Goal: Book appointment/travel/reservation

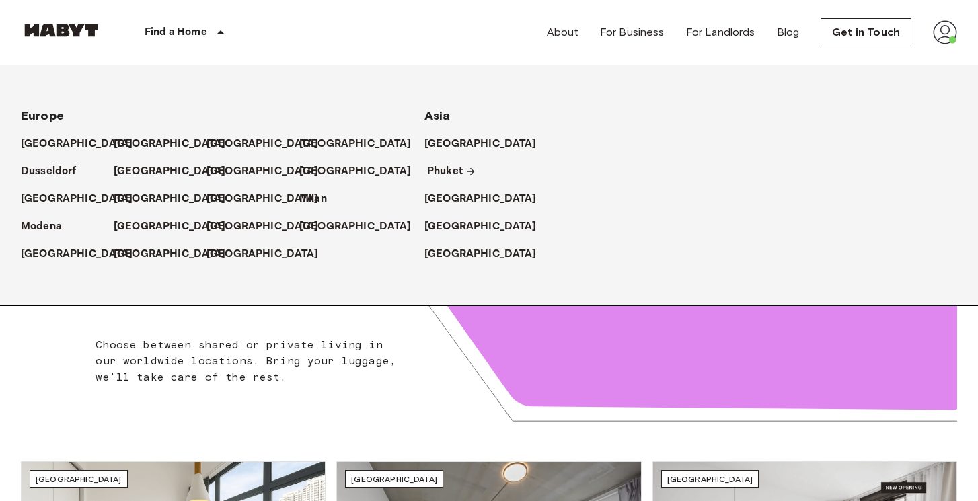
click at [440, 166] on p "Phuket" at bounding box center [445, 171] width 36 height 16
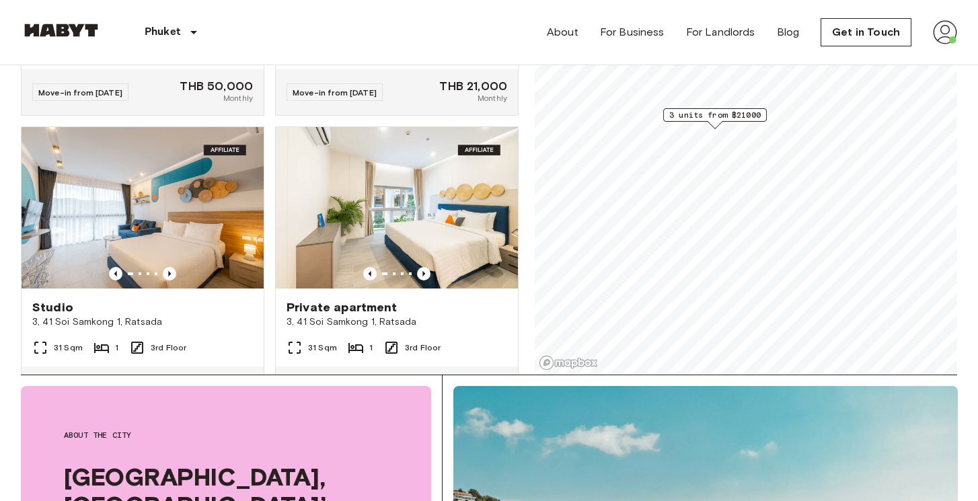
scroll to position [522, 0]
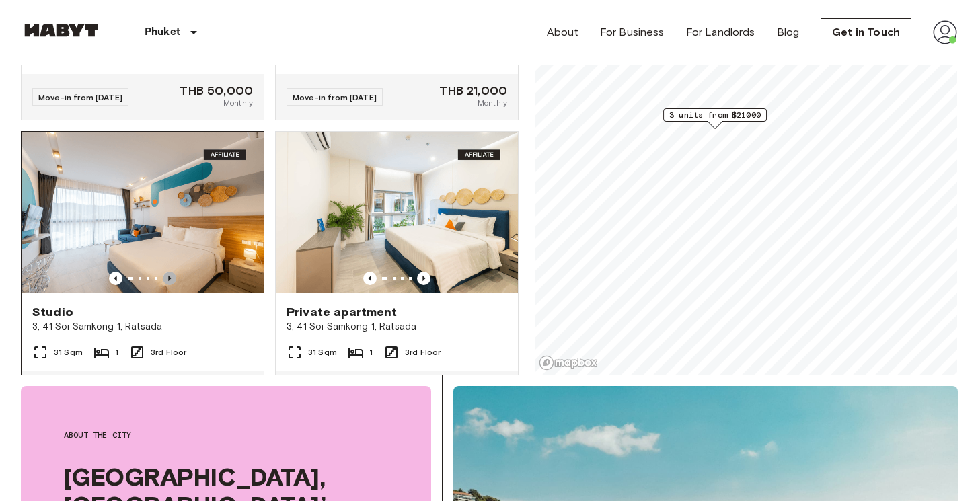
click at [173, 272] on icon "Previous image" at bounding box center [169, 278] width 13 height 13
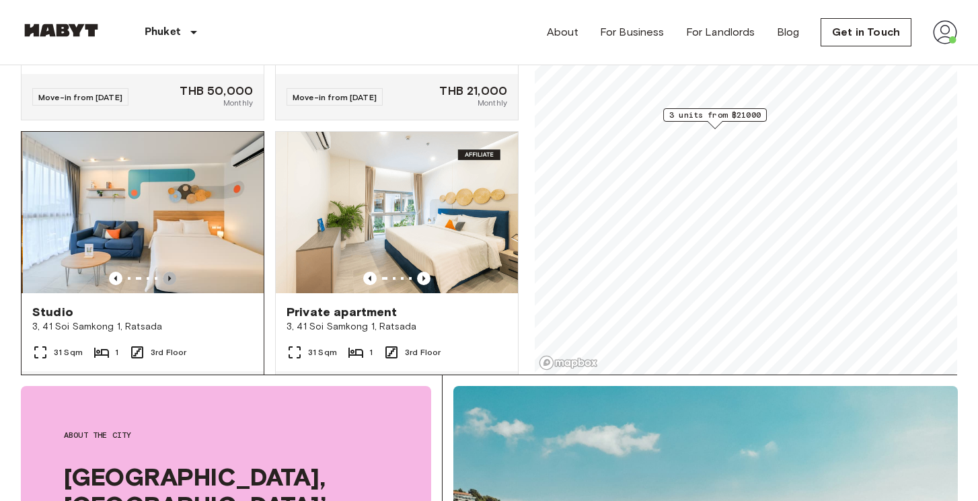
click at [173, 272] on icon "Previous image" at bounding box center [169, 278] width 13 height 13
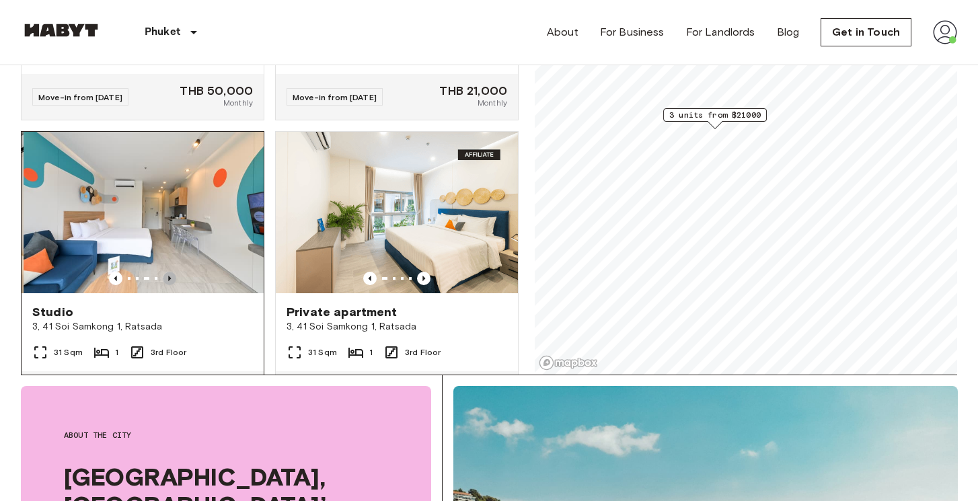
click at [173, 272] on icon "Previous image" at bounding box center [169, 278] width 13 height 13
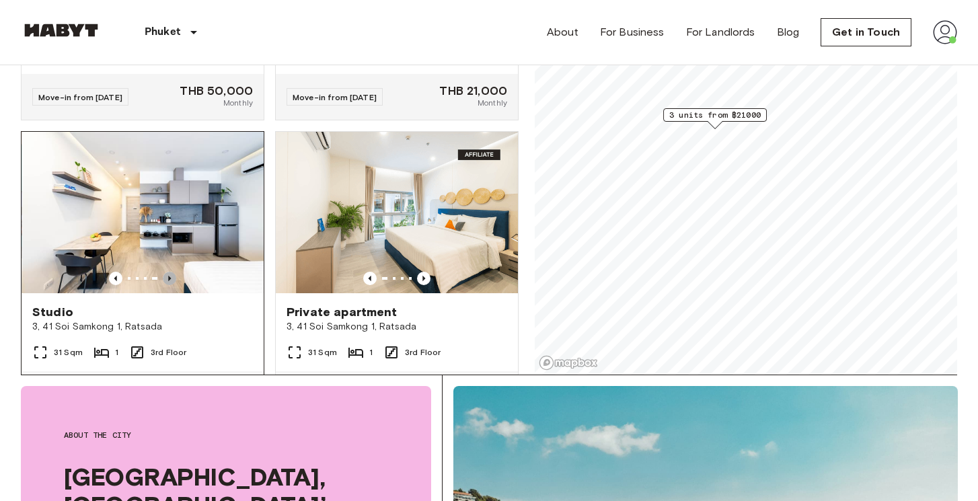
click at [173, 272] on icon "Previous image" at bounding box center [169, 278] width 13 height 13
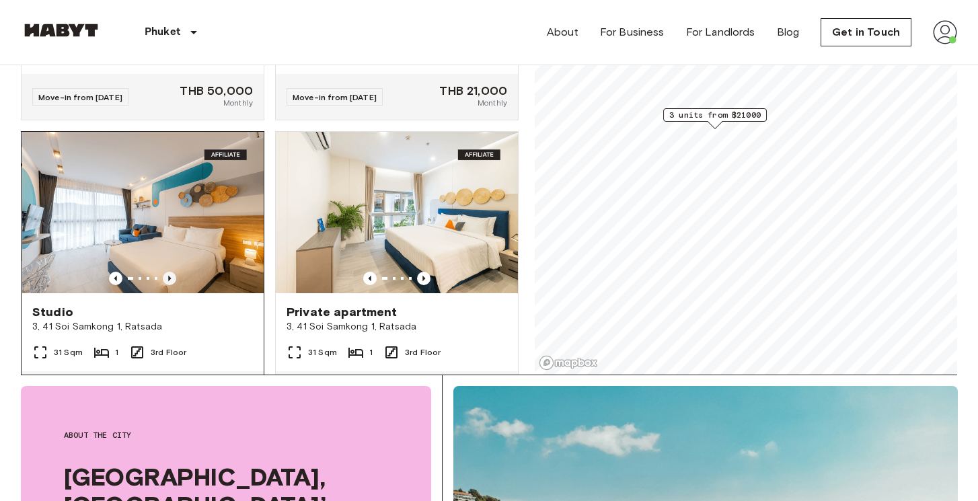
click at [173, 272] on icon "Previous image" at bounding box center [169, 278] width 13 height 13
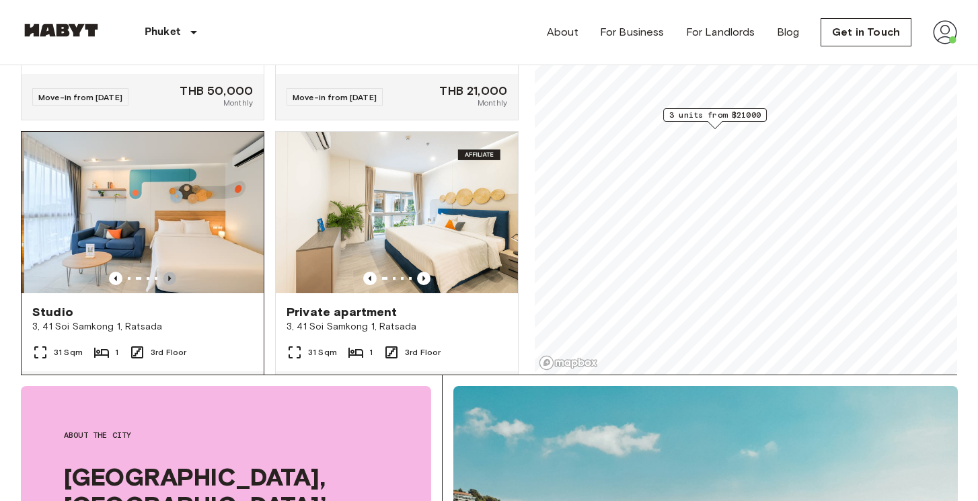
click at [173, 272] on icon "Previous image" at bounding box center [169, 278] width 13 height 13
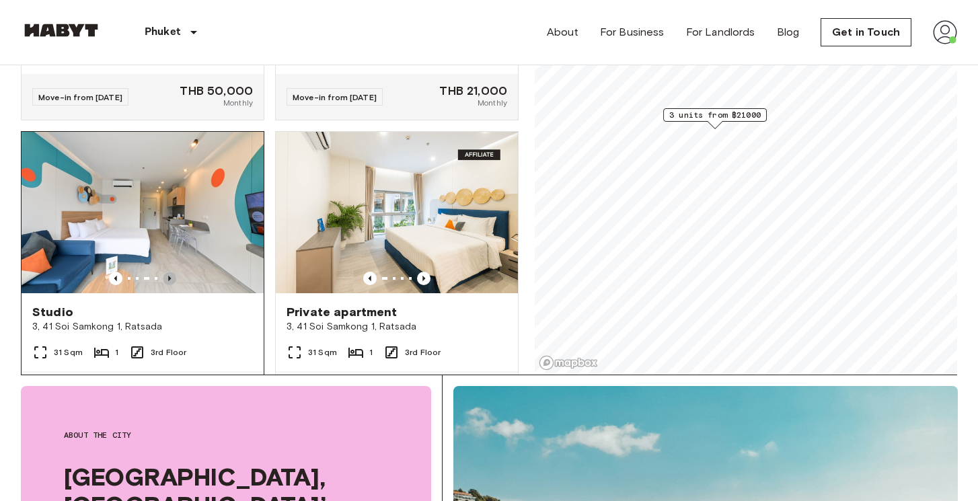
click at [173, 272] on icon "Previous image" at bounding box center [169, 278] width 13 height 13
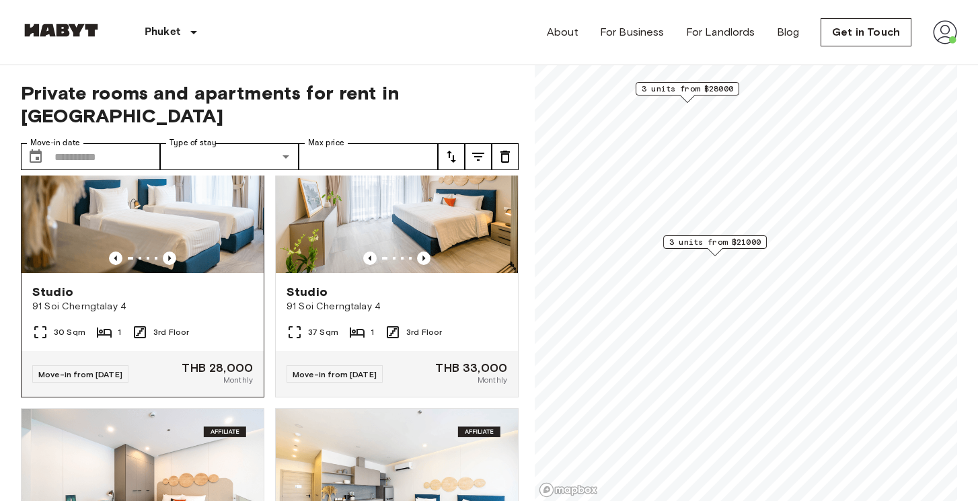
scroll to position [570, 0]
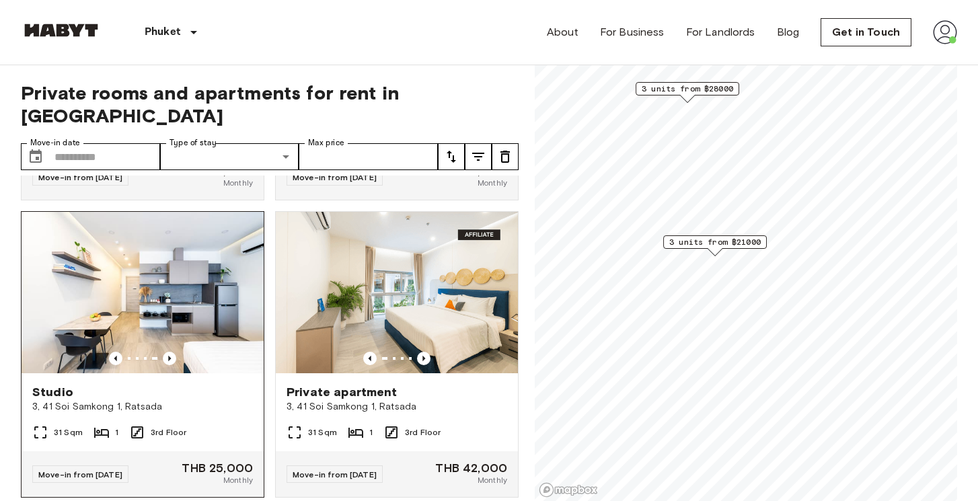
click at [129, 346] on img at bounding box center [143, 292] width 242 height 161
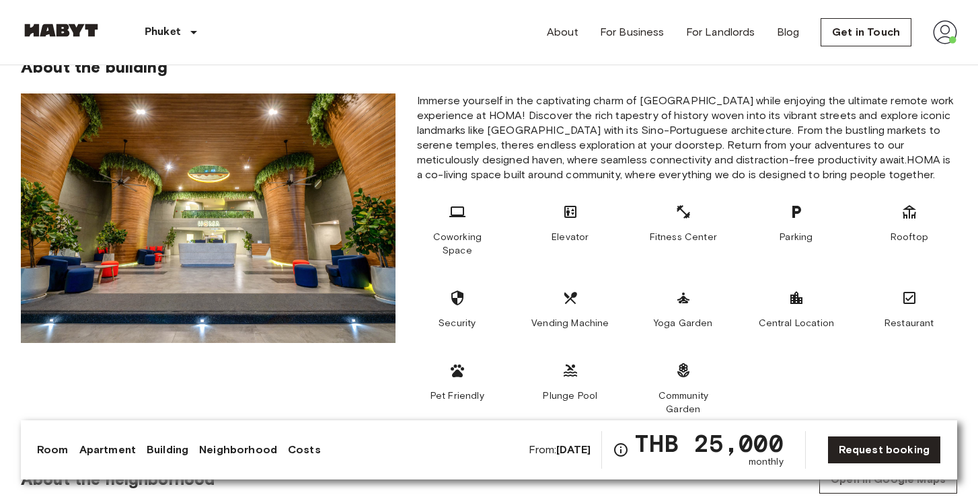
scroll to position [598, 0]
